Goal: Task Accomplishment & Management: Use online tool/utility

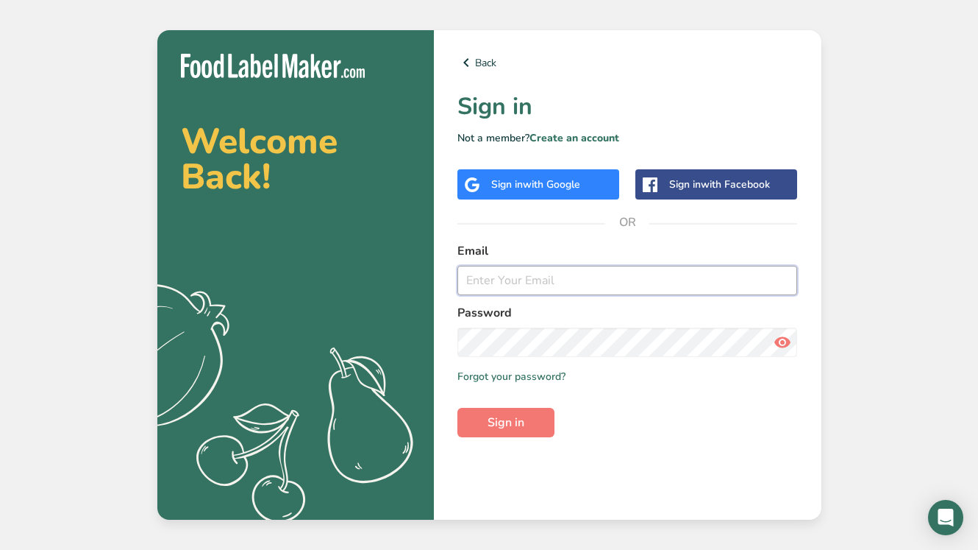
click at [513, 277] on input "email" at bounding box center [628, 280] width 341 height 29
type input "[EMAIL_ADDRESS][DOMAIN_NAME]"
click at [509, 431] on button "Sign in" at bounding box center [506, 422] width 97 height 29
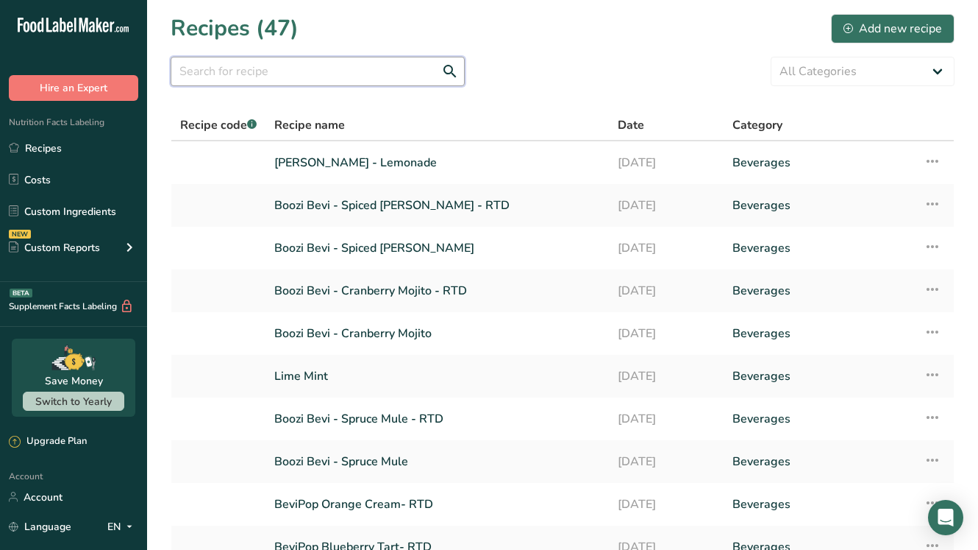
click at [337, 65] on input "text" at bounding box center [318, 71] width 294 height 29
type input "o"
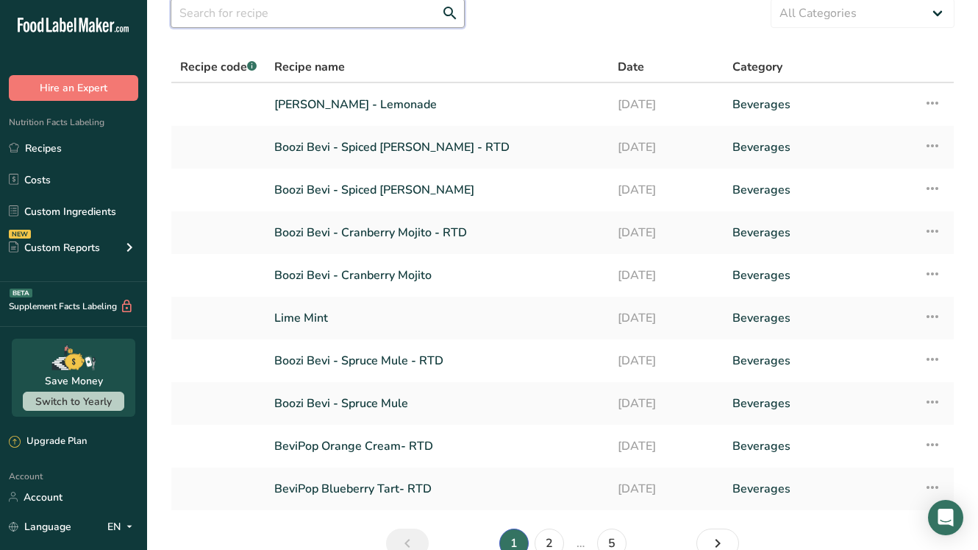
scroll to position [137, 0]
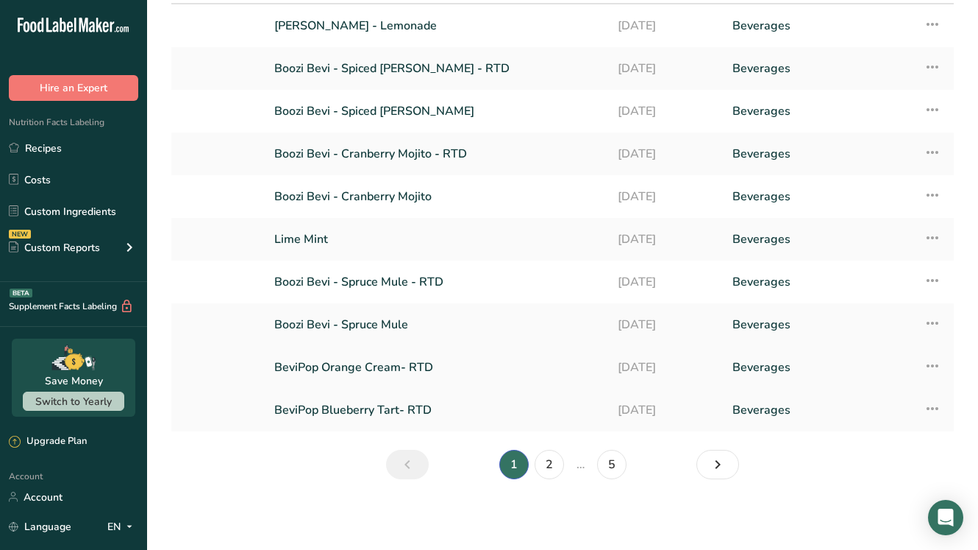
click at [354, 363] on link "BeviPop Orange Cream- RTD" at bounding box center [437, 367] width 326 height 31
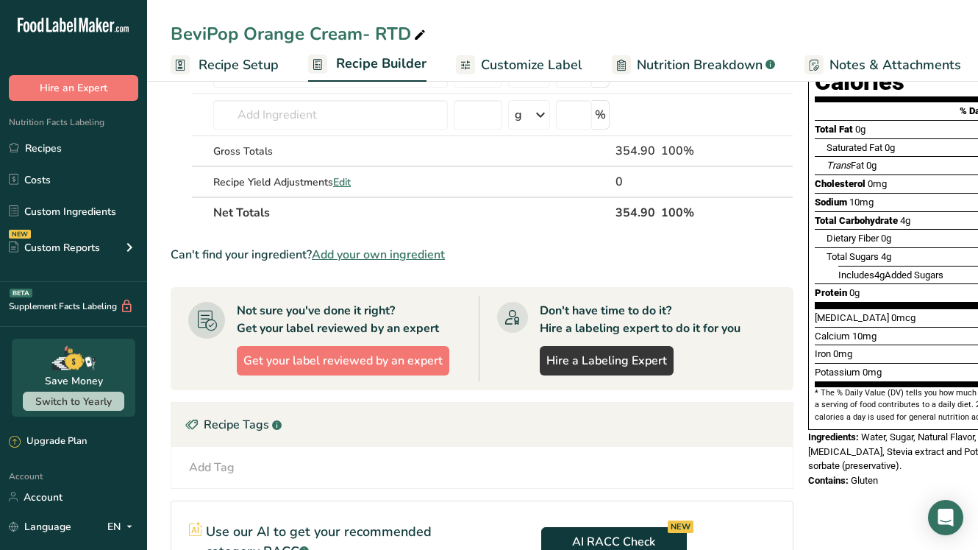
scroll to position [186, 0]
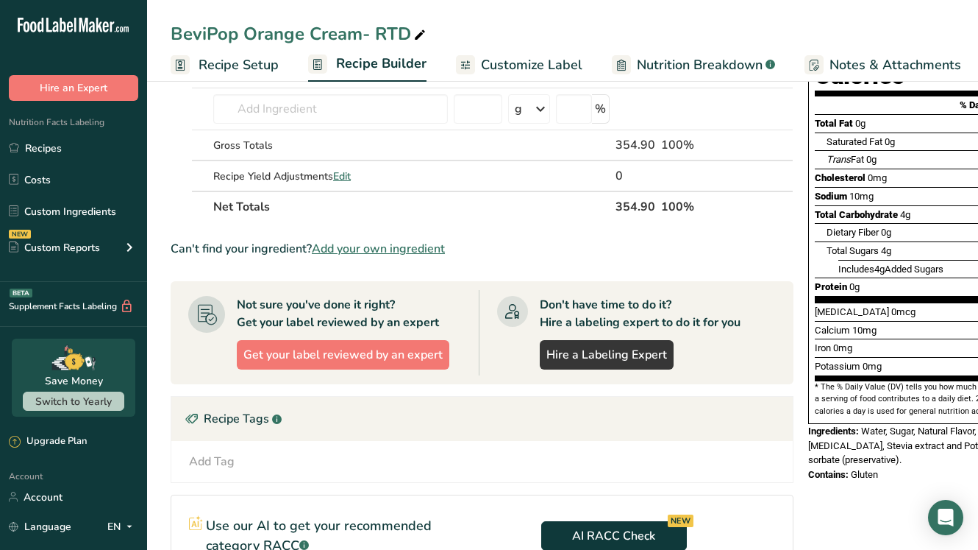
click at [835, 469] on span "Contains:" at bounding box center [828, 474] width 40 height 11
click at [503, 66] on span "Customize Label" at bounding box center [532, 65] width 102 height 20
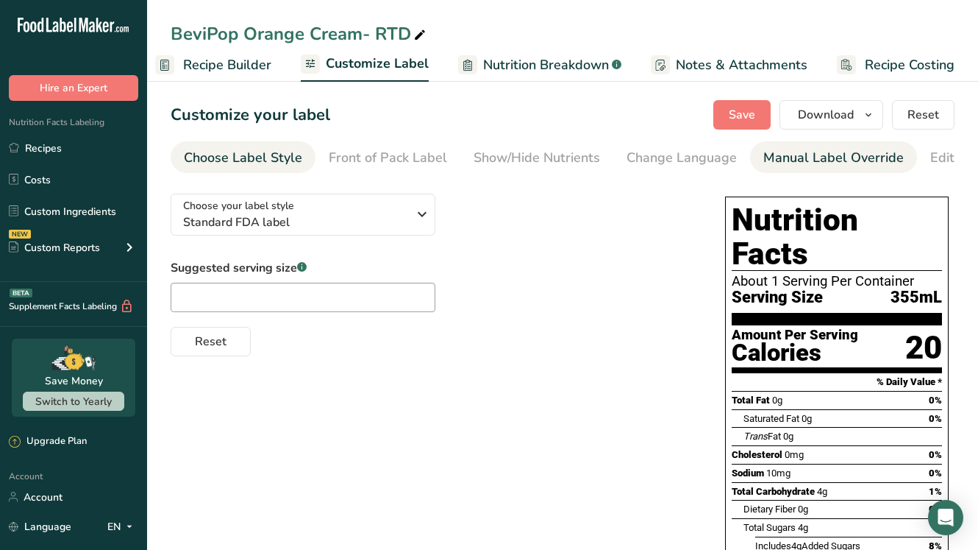
click at [797, 160] on div "Manual Label Override" at bounding box center [834, 158] width 141 height 20
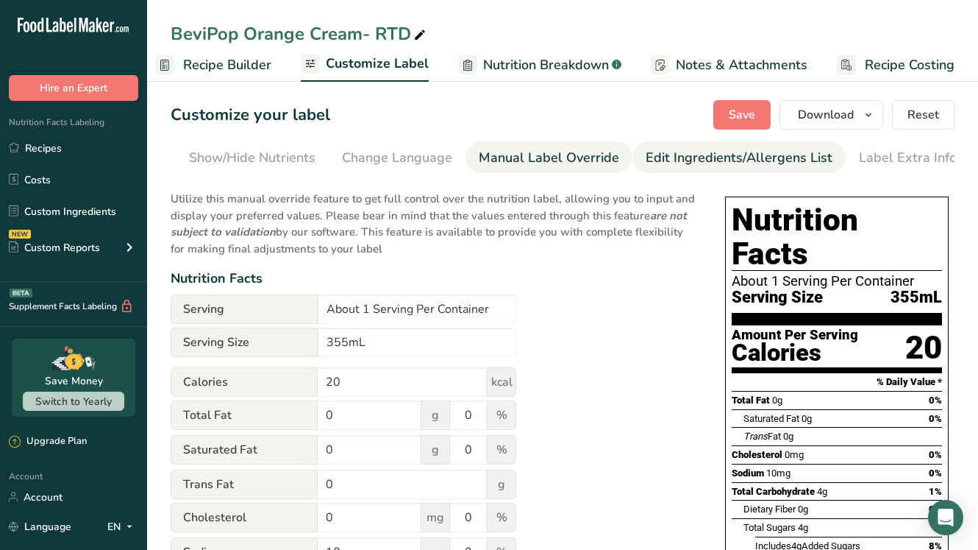
click at [731, 167] on div "Edit Ingredients/Allergens List" at bounding box center [739, 158] width 187 height 20
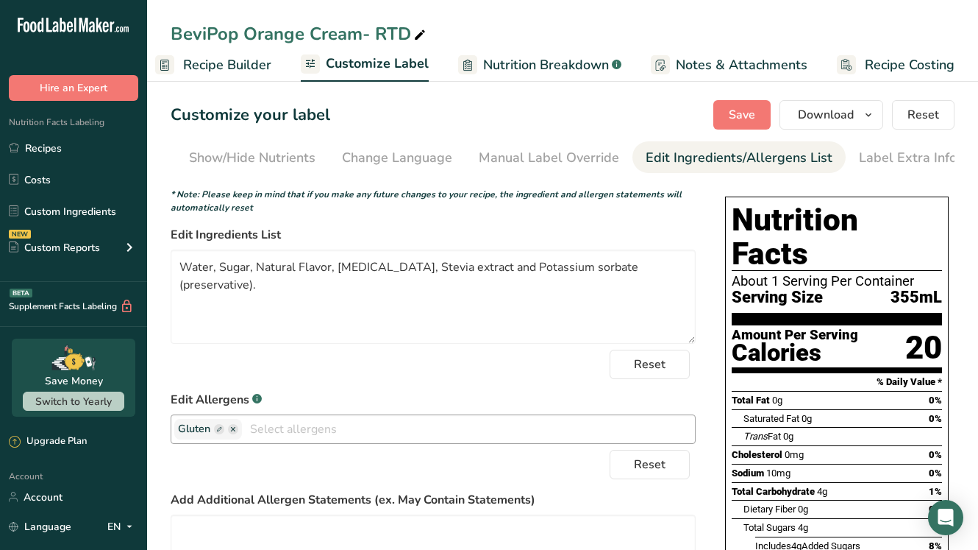
click at [232, 431] on icon "button" at bounding box center [233, 429] width 4 height 4
click at [232, 433] on ellipse "button" at bounding box center [233, 429] width 10 height 10
click at [236, 434] on ellipse "button" at bounding box center [233, 429] width 10 height 10
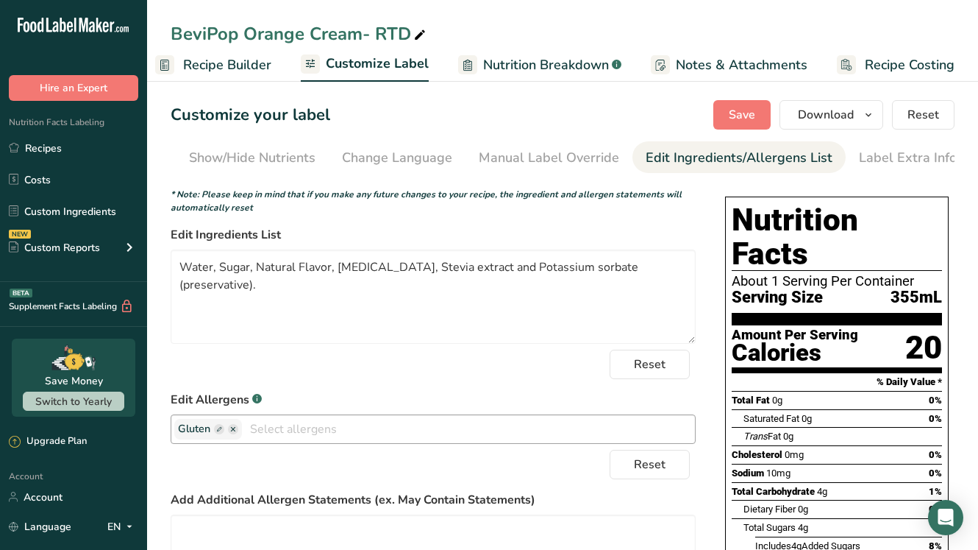
click at [221, 433] on rect "button" at bounding box center [219, 429] width 10 height 10
click at [214, 433] on icon "button" at bounding box center [219, 429] width 10 height 10
click at [279, 435] on input "text" at bounding box center [468, 428] width 453 height 23
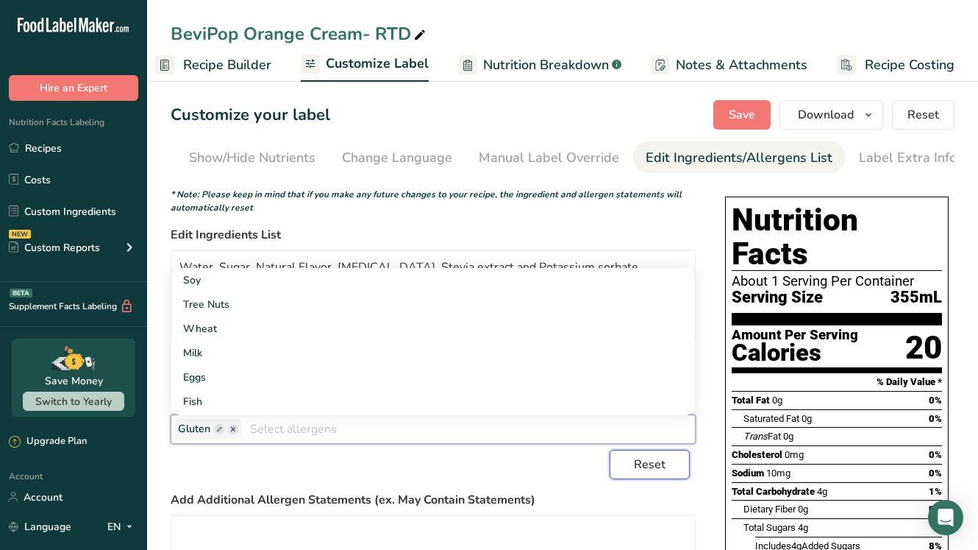
click at [643, 470] on span "Reset" at bounding box center [650, 464] width 32 height 18
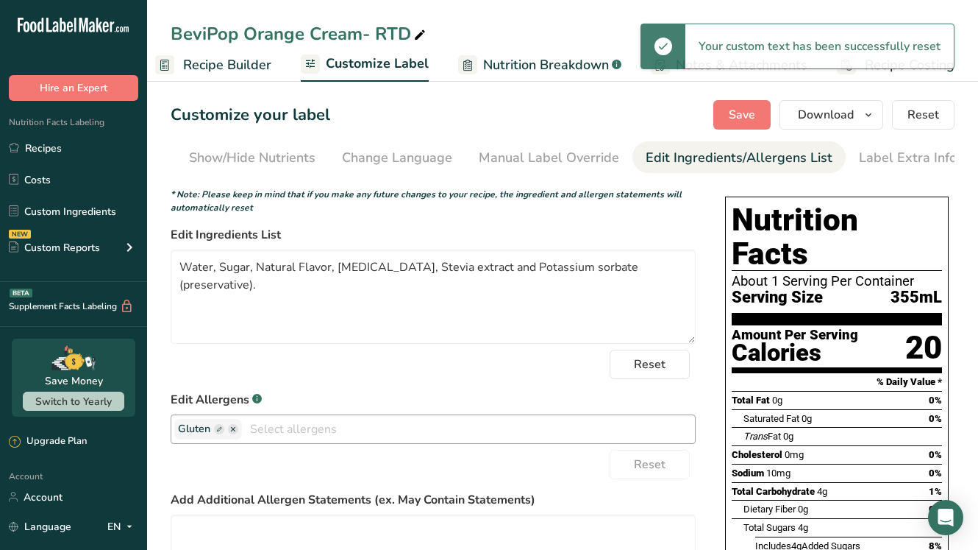
click at [235, 433] on ellipse "button" at bounding box center [233, 429] width 10 height 10
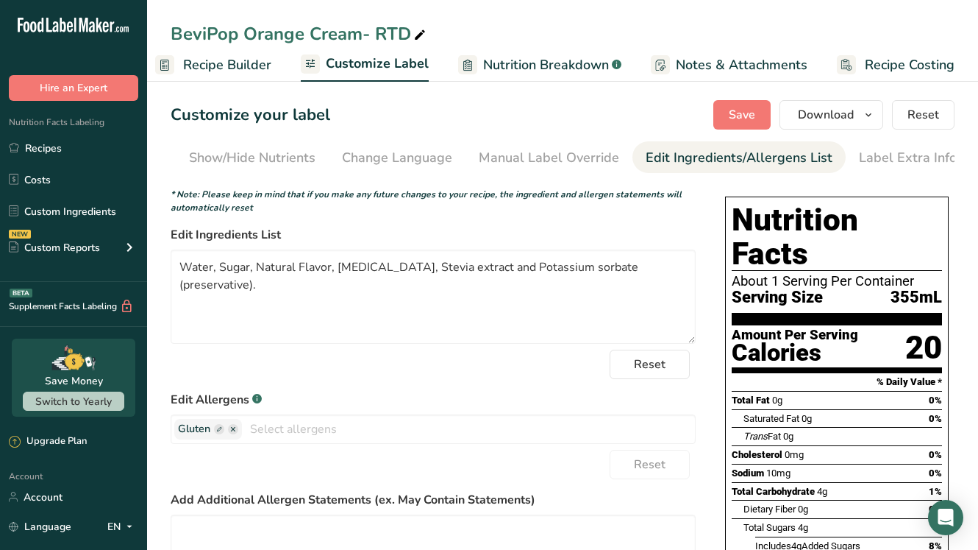
click at [346, 399] on label "Edit Allergens .a-a{fill:#347362;}.b-a{fill:#fff;}" at bounding box center [433, 400] width 525 height 18
click at [739, 110] on span "Save" at bounding box center [742, 115] width 26 height 18
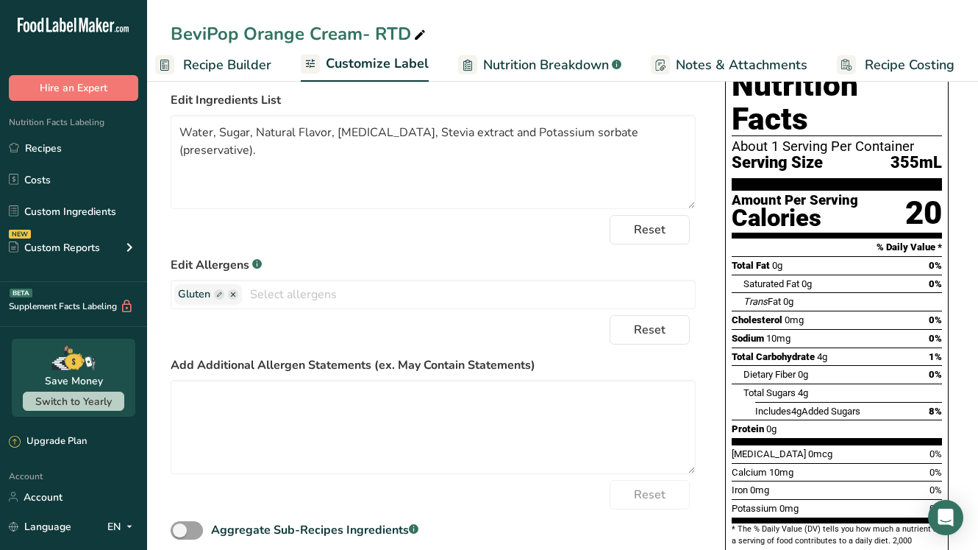
scroll to position [132, 0]
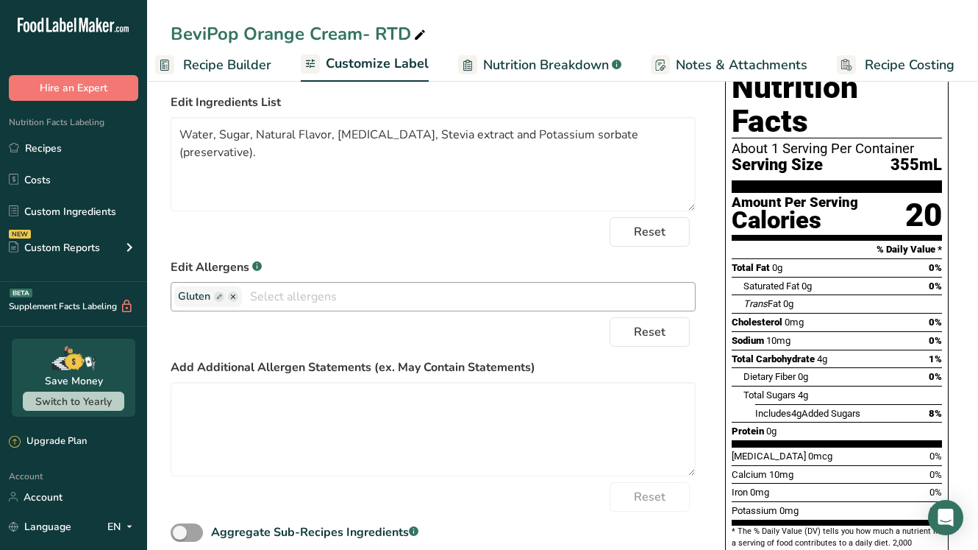
click at [235, 299] on ellipse "button" at bounding box center [233, 296] width 10 height 10
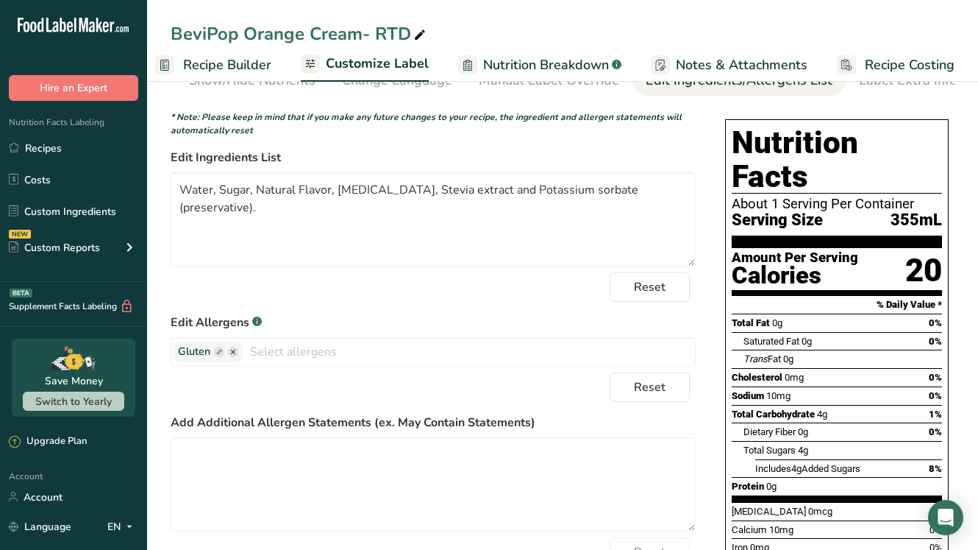
scroll to position [0, 0]
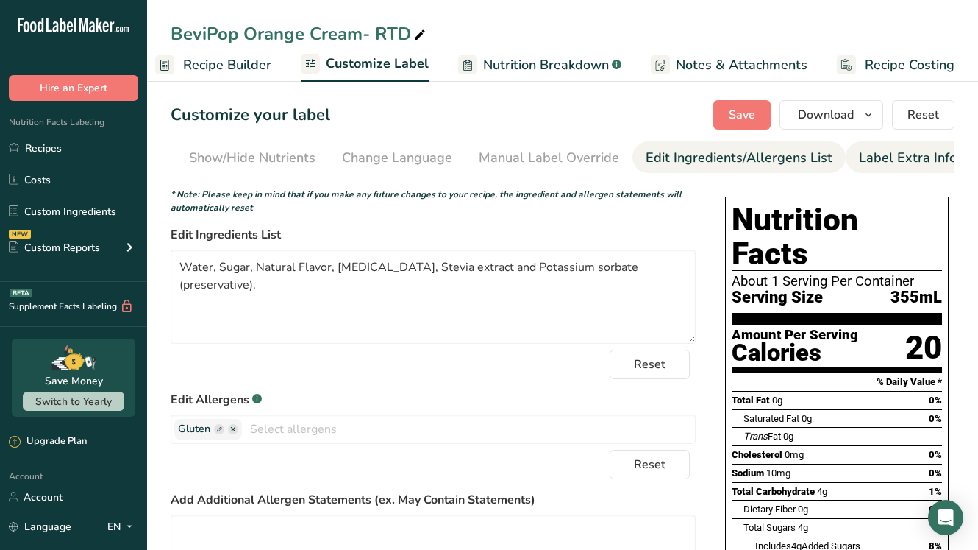
click at [882, 160] on div "Label Extra Info" at bounding box center [908, 158] width 98 height 20
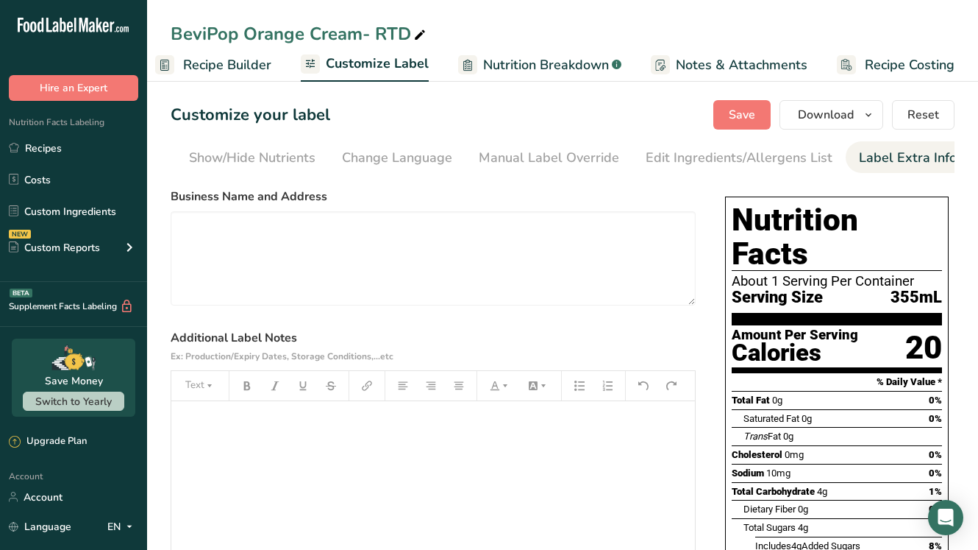
click at [555, 61] on span "Nutrition Breakdown" at bounding box center [546, 65] width 126 height 20
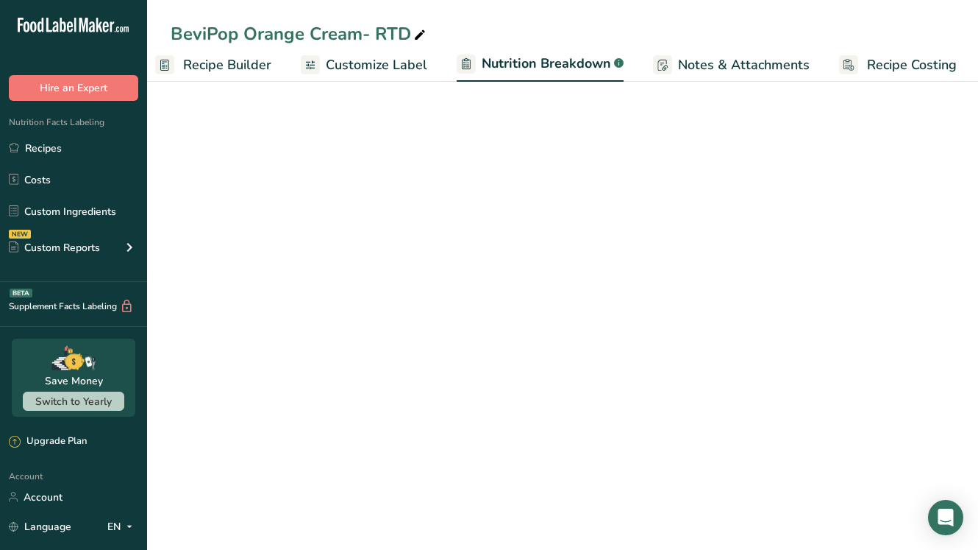
scroll to position [0, 154]
select select "Calories"
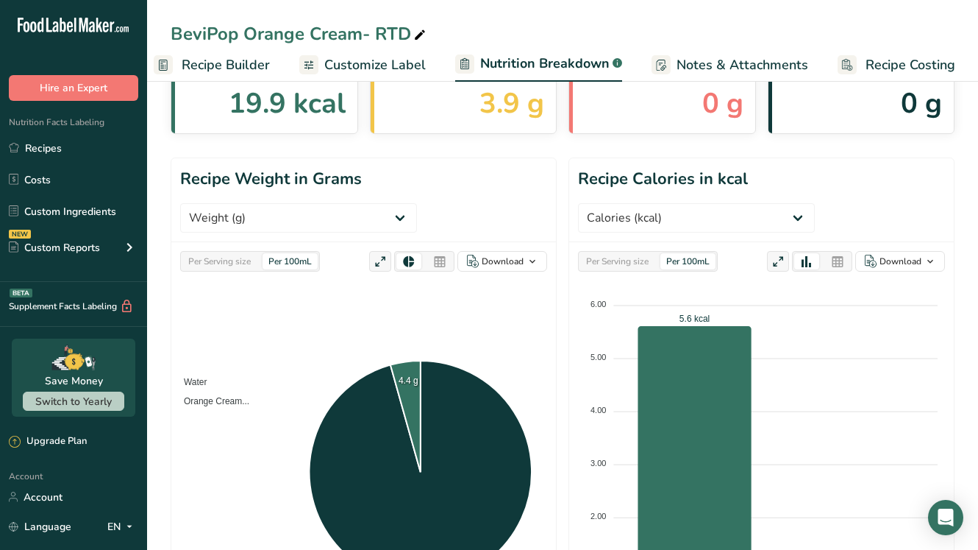
scroll to position [51, 0]
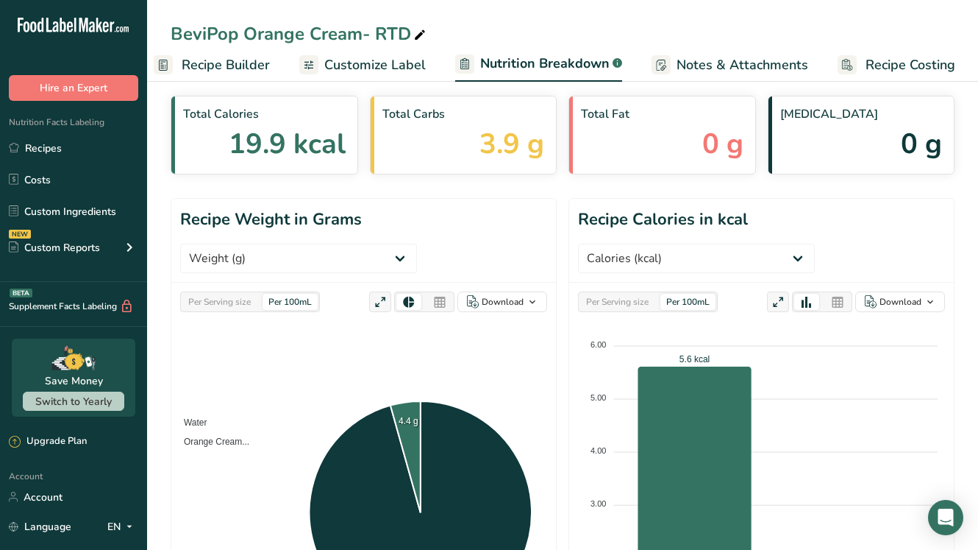
click at [385, 65] on span "Customize Label" at bounding box center [375, 65] width 102 height 20
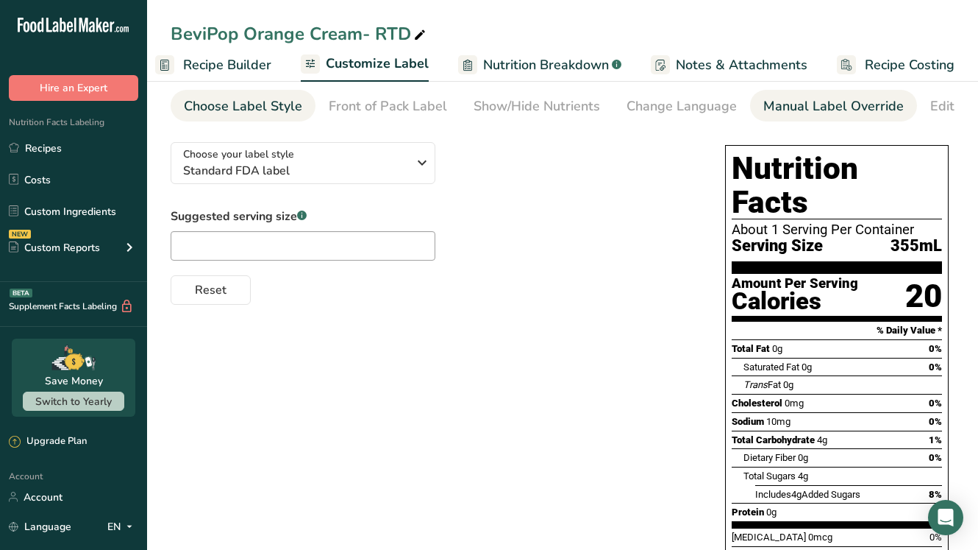
click at [848, 108] on div "Manual Label Override" at bounding box center [834, 106] width 141 height 20
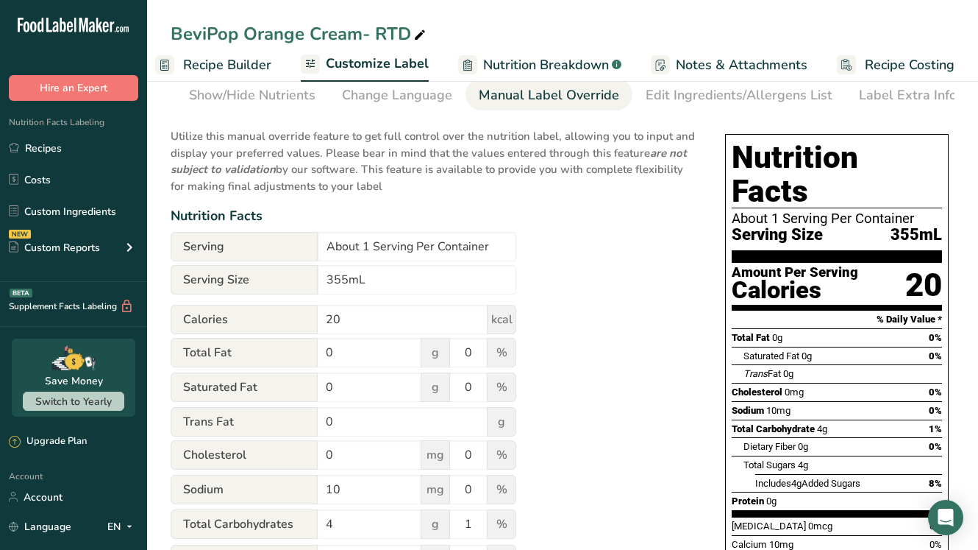
scroll to position [0, 0]
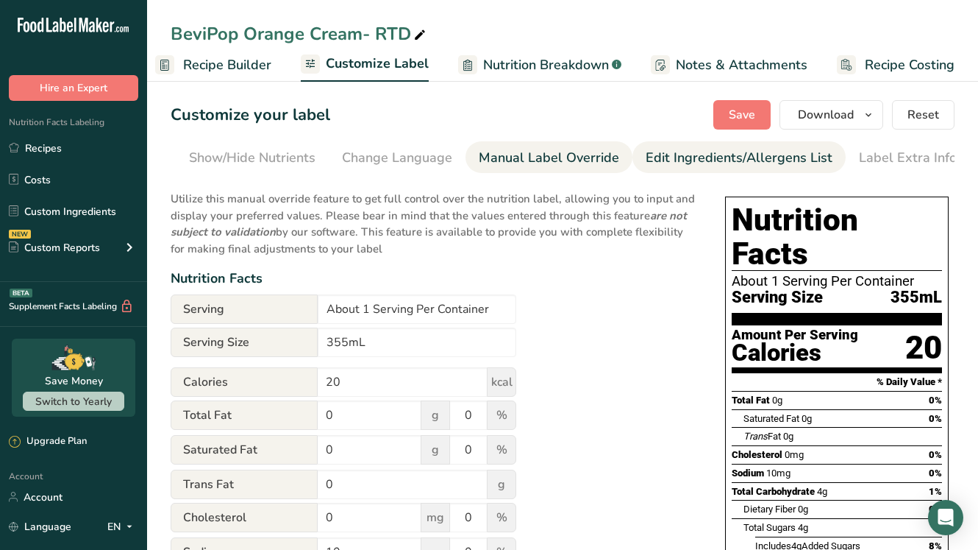
click at [718, 154] on div "Edit Ingredients/Allergens List" at bounding box center [739, 158] width 187 height 20
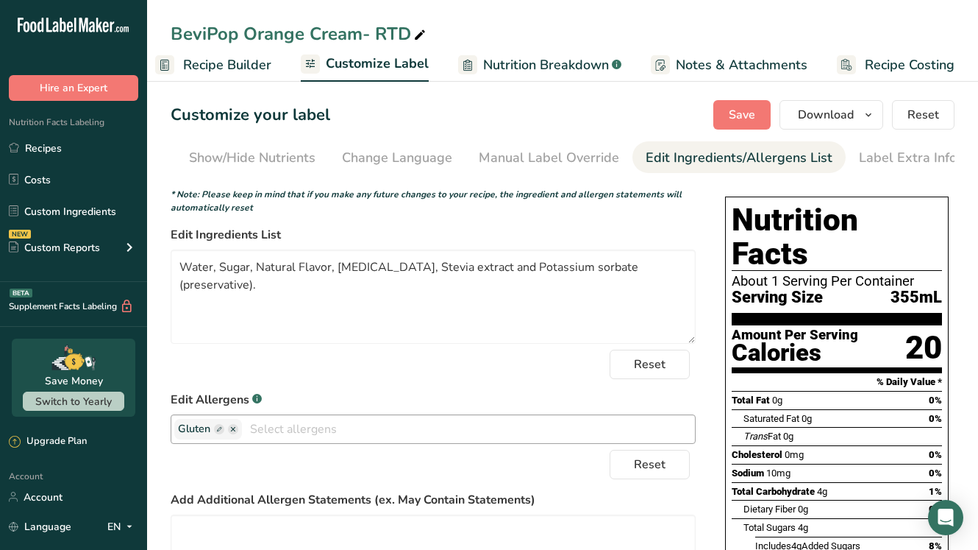
click at [221, 434] on rect "button" at bounding box center [219, 429] width 10 height 10
click at [232, 434] on ellipse "button" at bounding box center [233, 429] width 10 height 10
click at [285, 430] on input "text" at bounding box center [468, 428] width 453 height 23
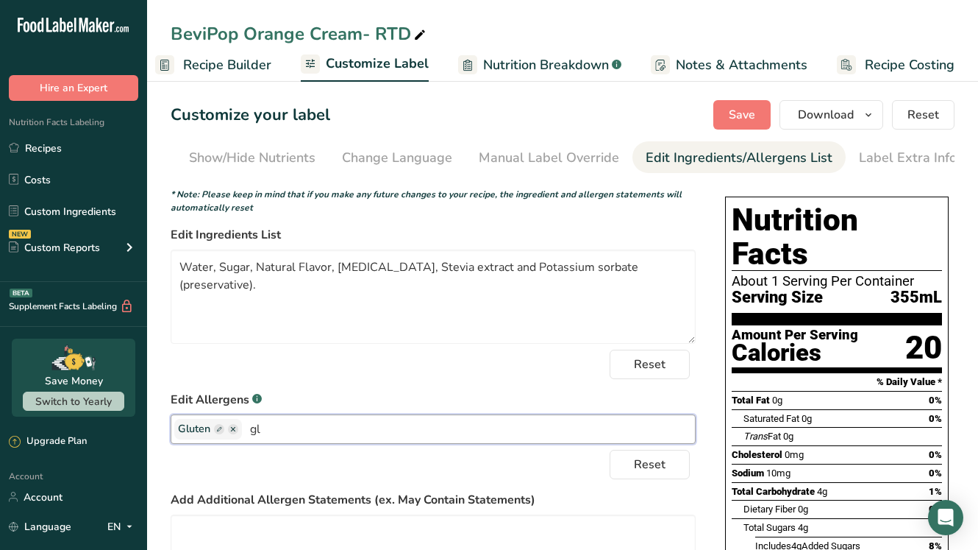
type input "g"
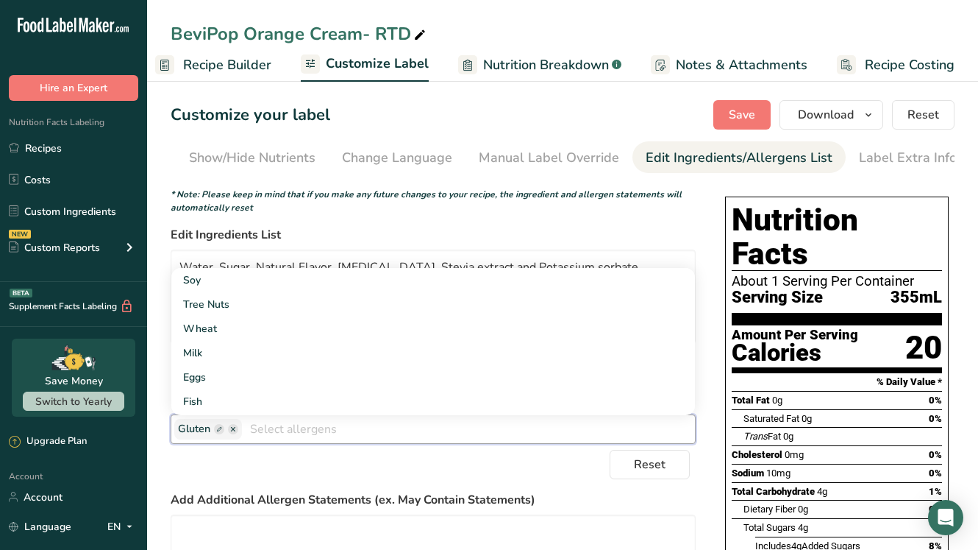
click at [257, 461] on div "Reset" at bounding box center [433, 463] width 525 height 29
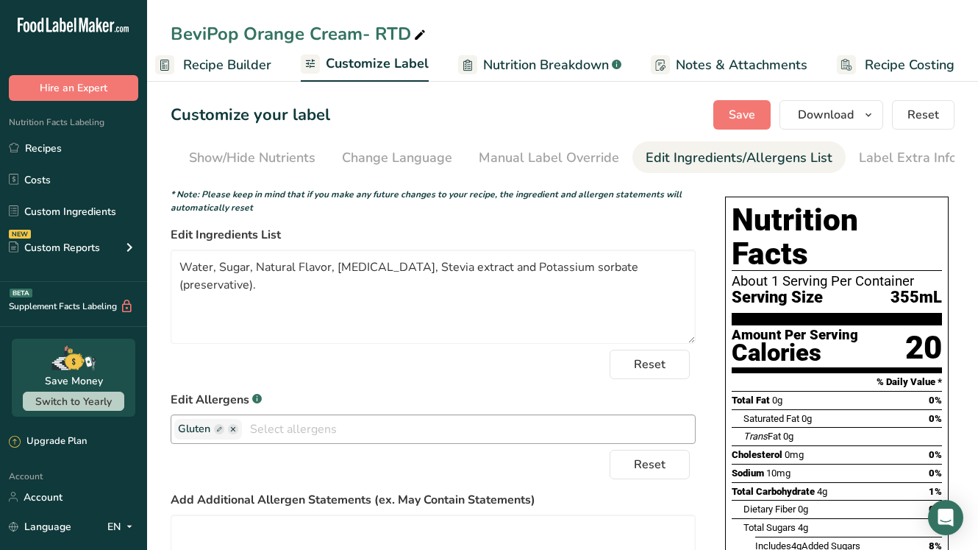
click at [236, 433] on ellipse "button" at bounding box center [233, 429] width 10 height 10
click at [346, 377] on div "Reset" at bounding box center [433, 363] width 525 height 29
click at [918, 109] on span "Reset" at bounding box center [924, 115] width 32 height 18
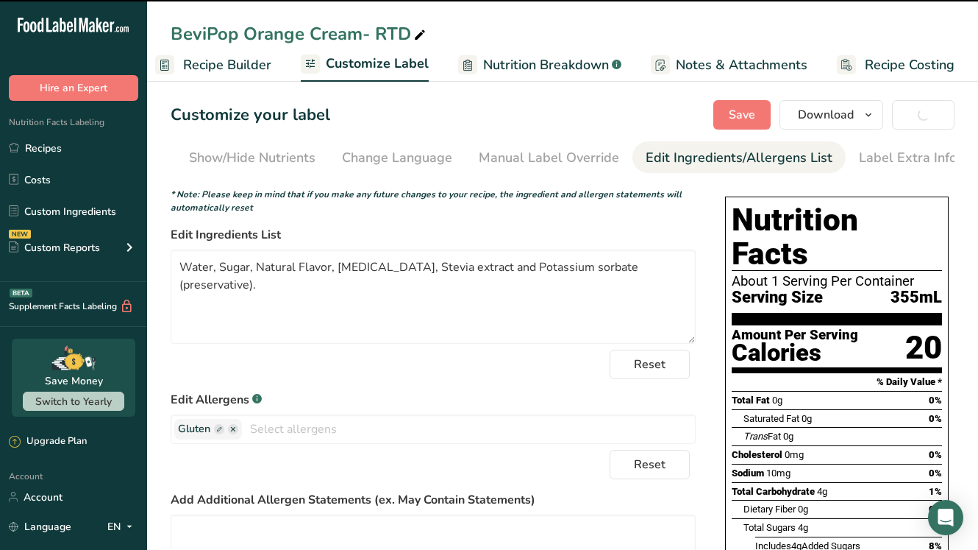
type textarea "Water, Orange Cream BeviPOP Final Formula (Water, Granulated Sugar, Natural Ora…"
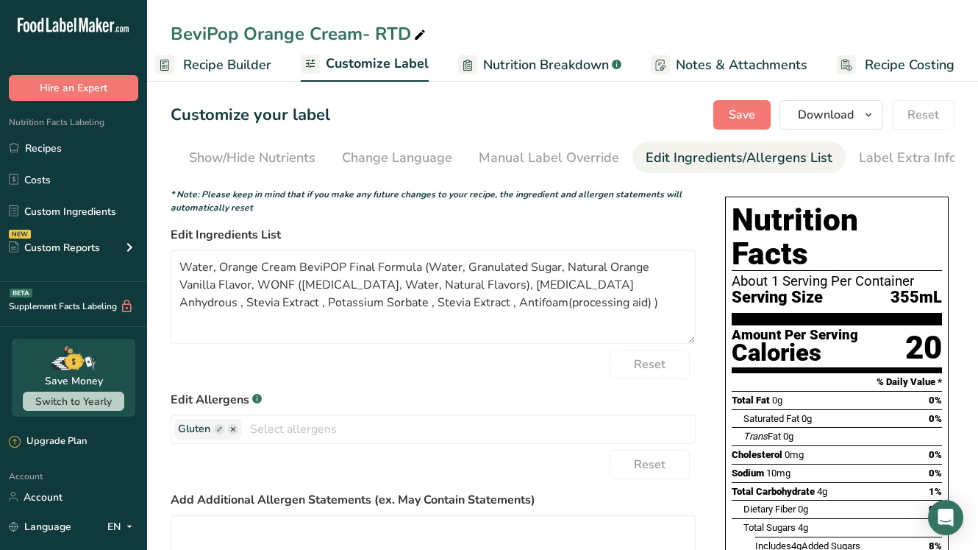
click at [241, 63] on span "Recipe Builder" at bounding box center [227, 65] width 88 height 20
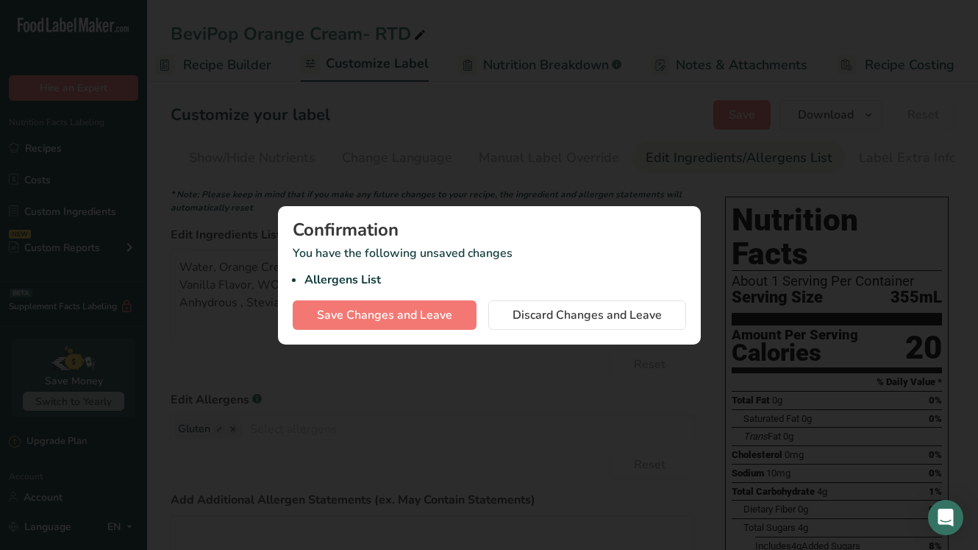
scroll to position [0, 142]
click at [594, 309] on span "Discard Changes and Leave" at bounding box center [587, 315] width 149 height 18
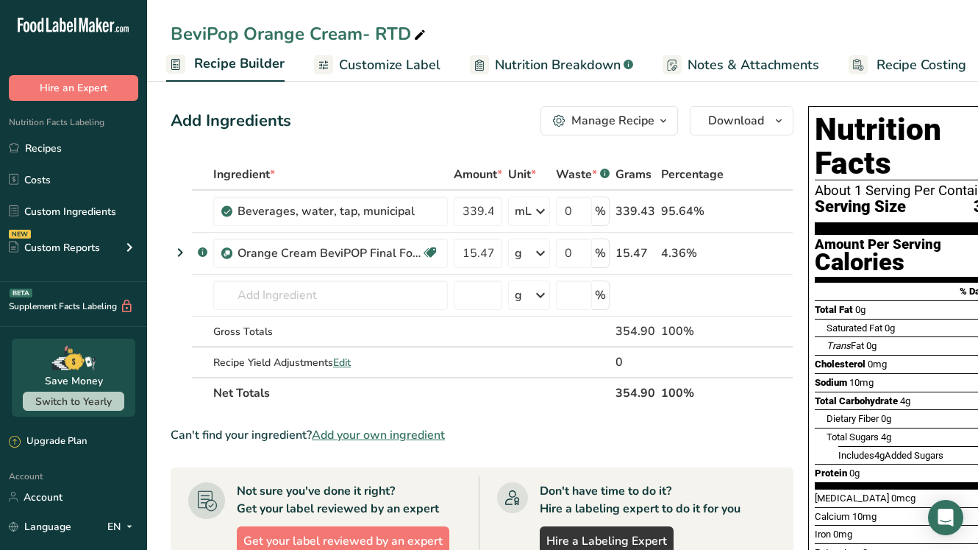
click at [397, 65] on span "Customize Label" at bounding box center [390, 65] width 102 height 20
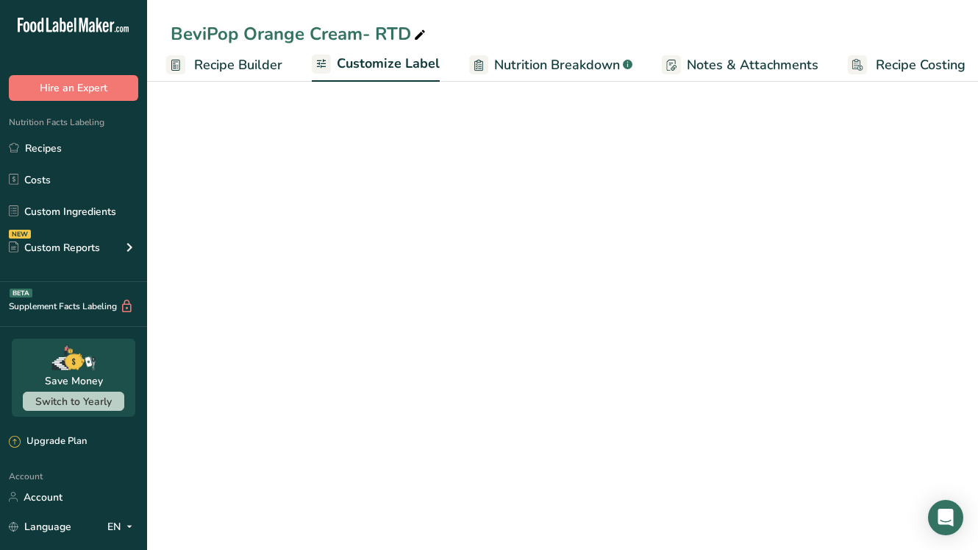
scroll to position [0, 153]
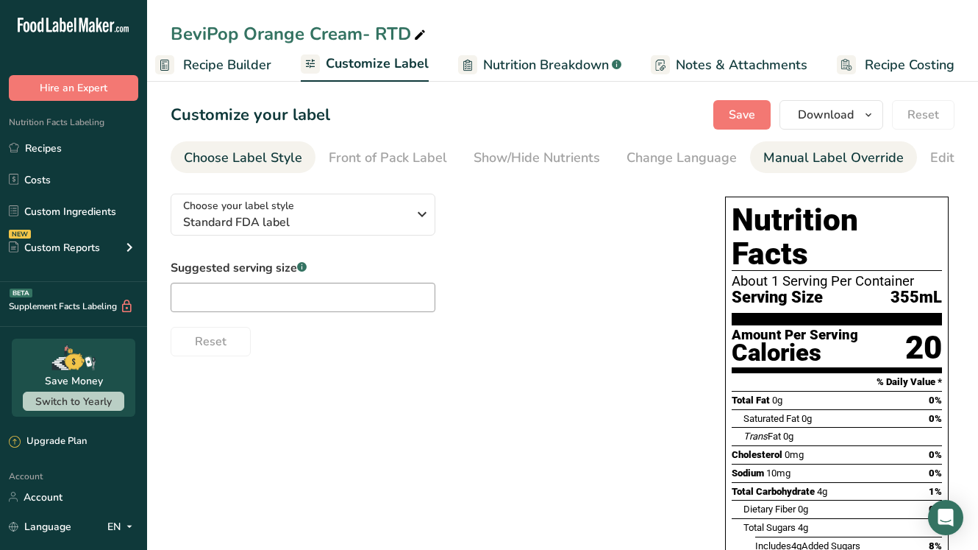
click at [786, 171] on link "Manual Label Override" at bounding box center [834, 157] width 141 height 33
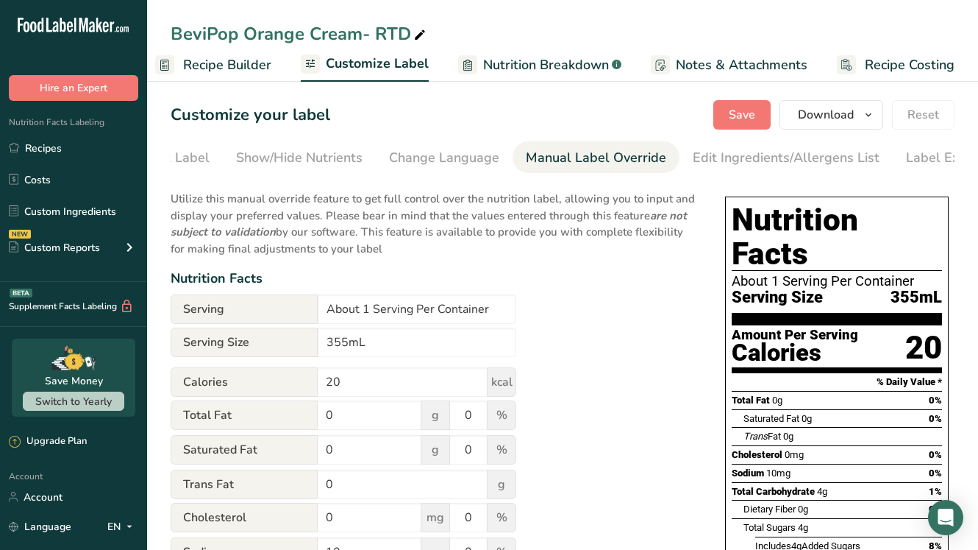
scroll to position [0, 285]
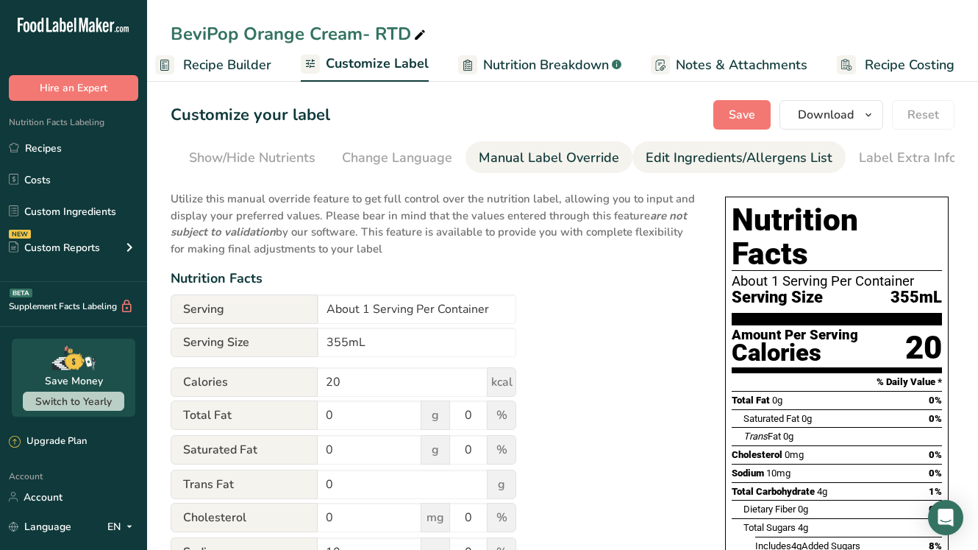
click at [760, 158] on div "Edit Ingredients/Allergens List" at bounding box center [739, 158] width 187 height 20
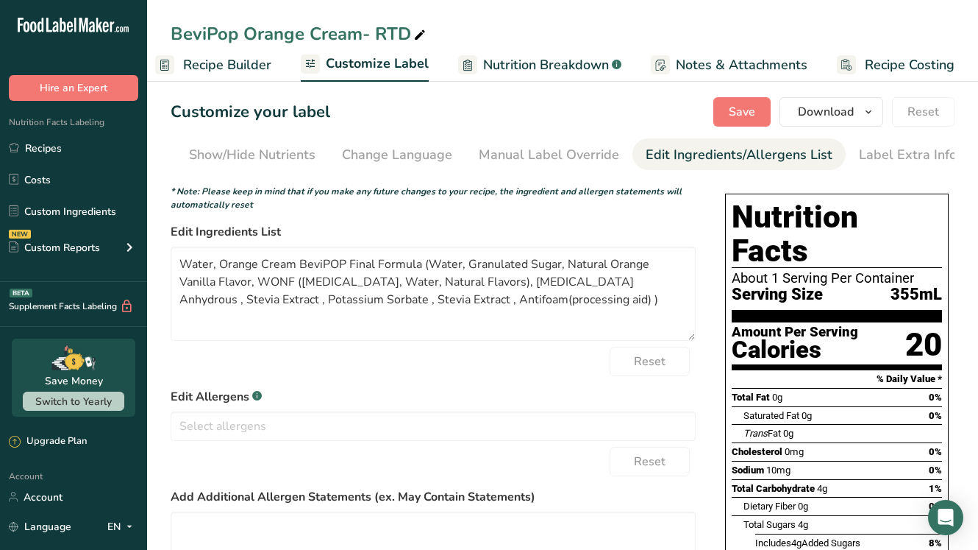
scroll to position [0, 0]
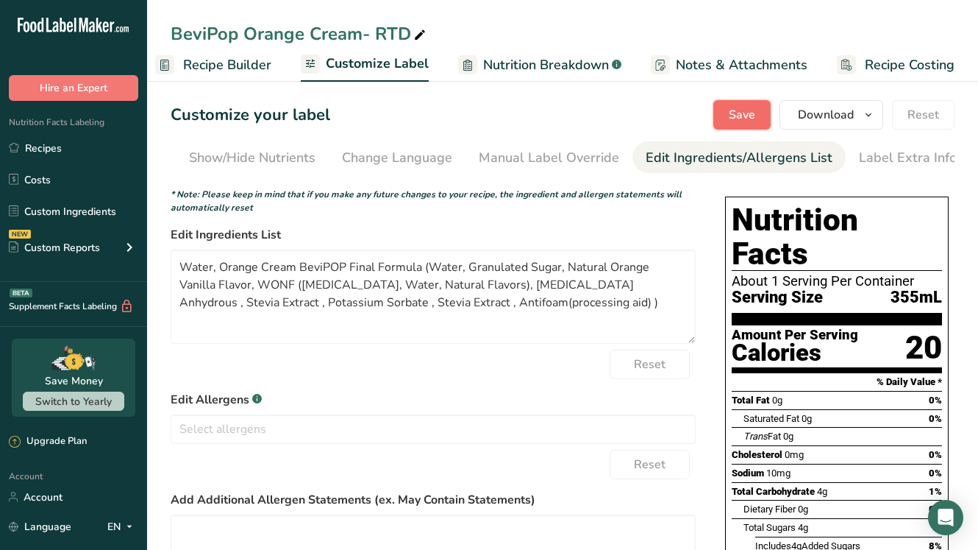
click at [751, 115] on span "Save" at bounding box center [742, 115] width 26 height 18
